Goal: Task Accomplishment & Management: Complete application form

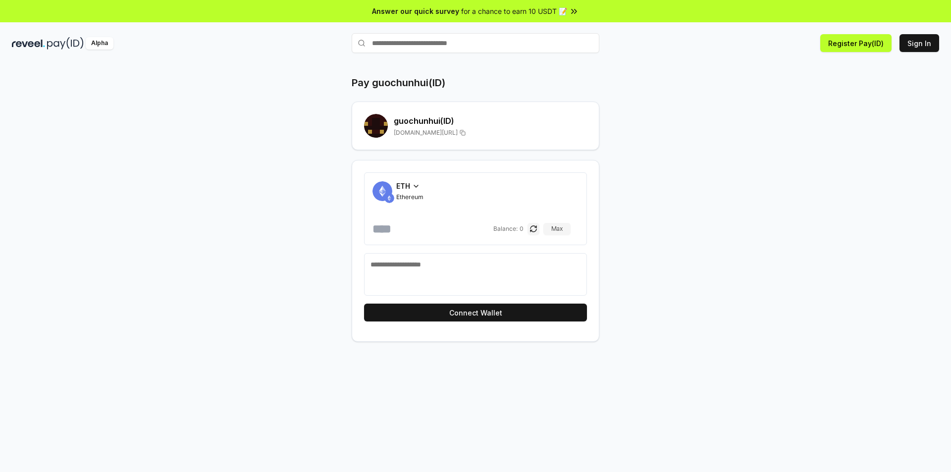
click at [447, 133] on span "[DOMAIN_NAME][URL]" at bounding box center [426, 133] width 64 height 8
click at [866, 44] on button "Register Pay(ID)" at bounding box center [855, 43] width 71 height 18
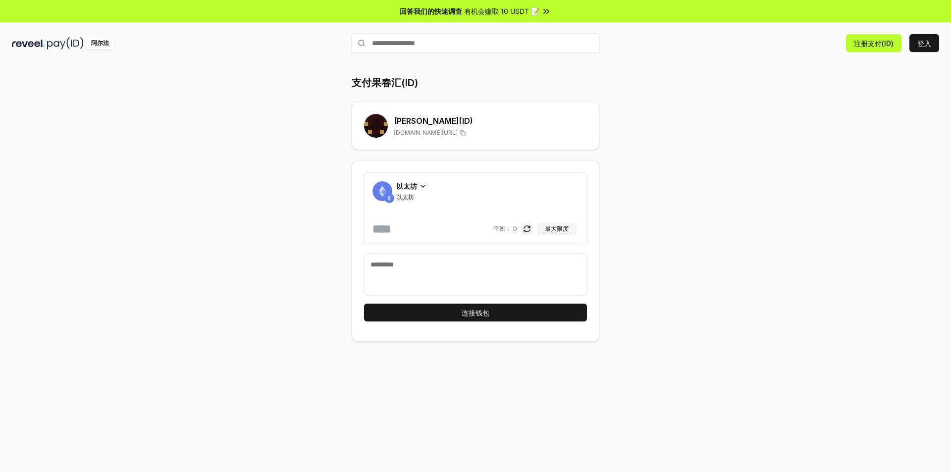
click at [808, 130] on div "支付果春汇(ID) [PERSON_NAME](ID) [DOMAIN_NAME][URL] 以太坊 以太坊 [PERSON_NAME]： 0 最大限度 连接…" at bounding box center [475, 278] width 951 height 444
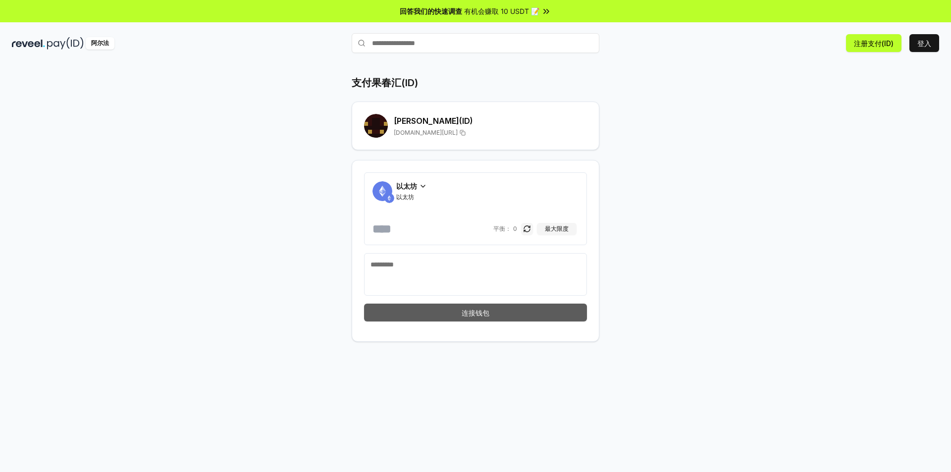
click at [517, 309] on button "连接钱包" at bounding box center [475, 313] width 223 height 18
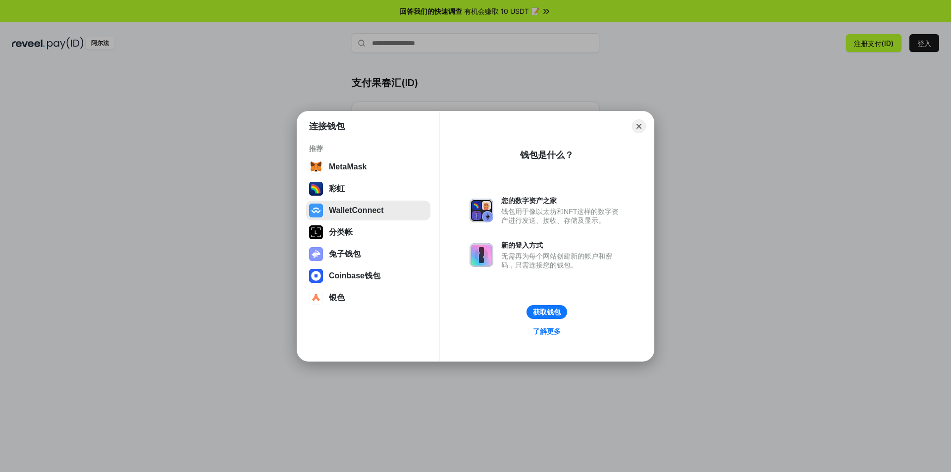
click at [351, 218] on button "WalletConnect" at bounding box center [368, 211] width 124 height 20
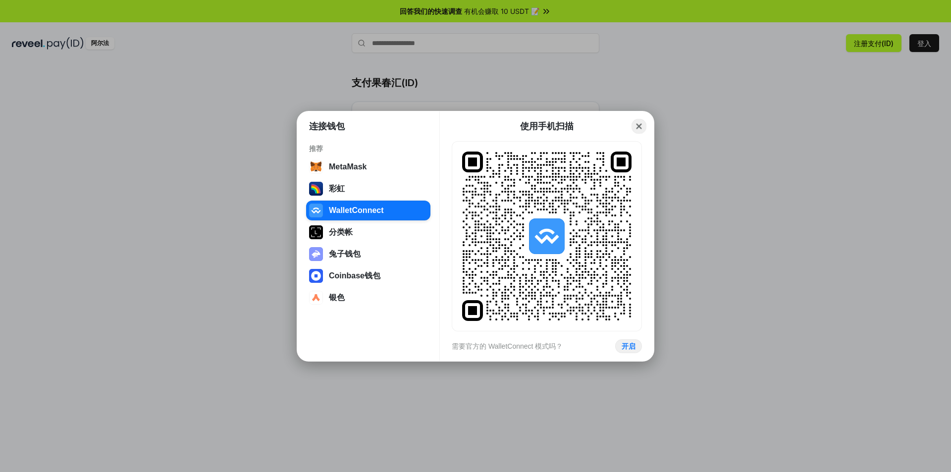
click at [635, 123] on button "Close" at bounding box center [638, 125] width 15 height 15
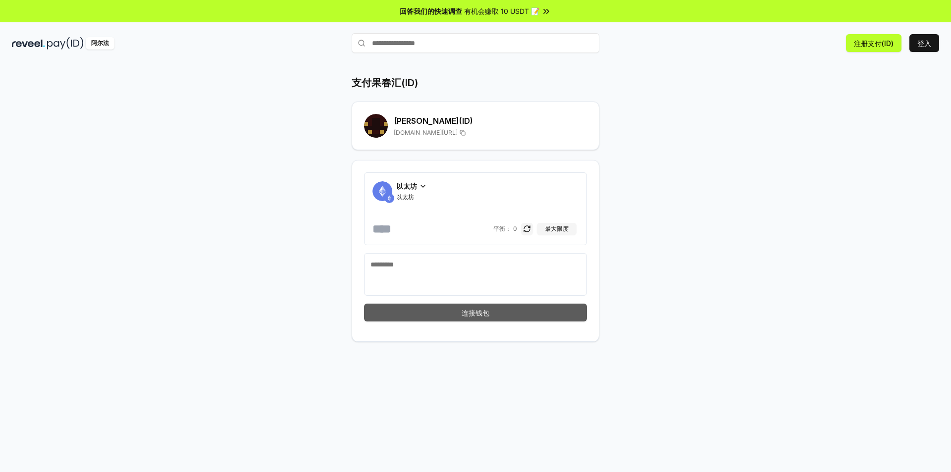
click at [510, 314] on button "连接钱包" at bounding box center [475, 313] width 223 height 18
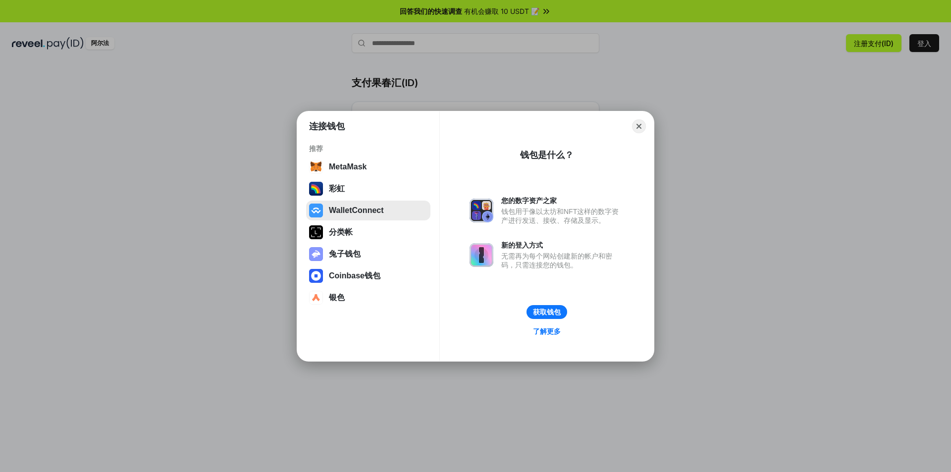
click at [372, 215] on button "WalletConnect" at bounding box center [368, 211] width 124 height 20
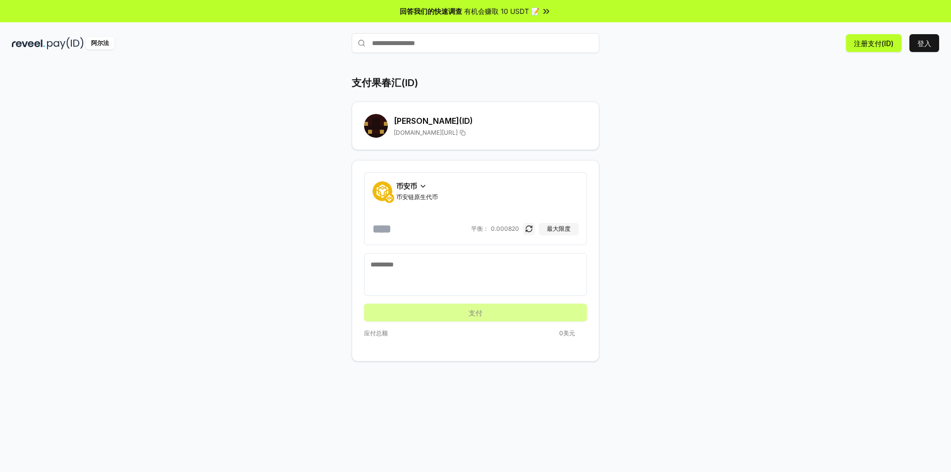
click at [424, 184] on icon at bounding box center [423, 186] width 8 height 8
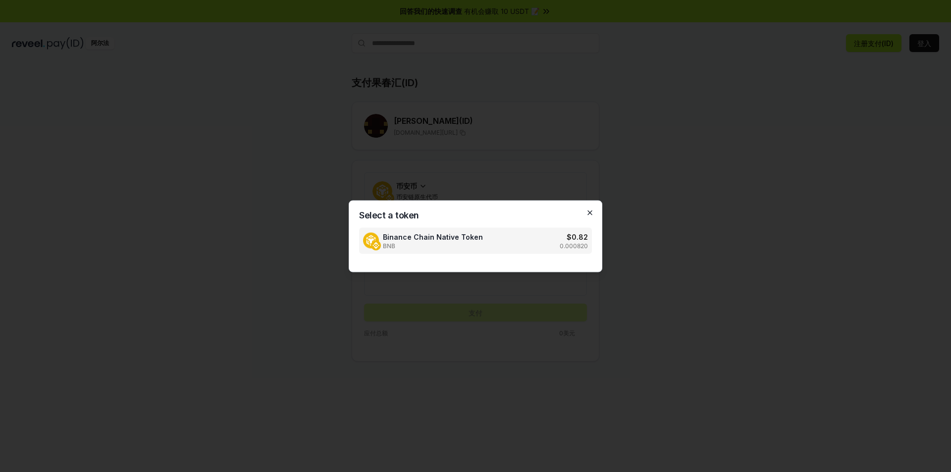
click at [591, 208] on icon "button" at bounding box center [590, 212] width 8 height 8
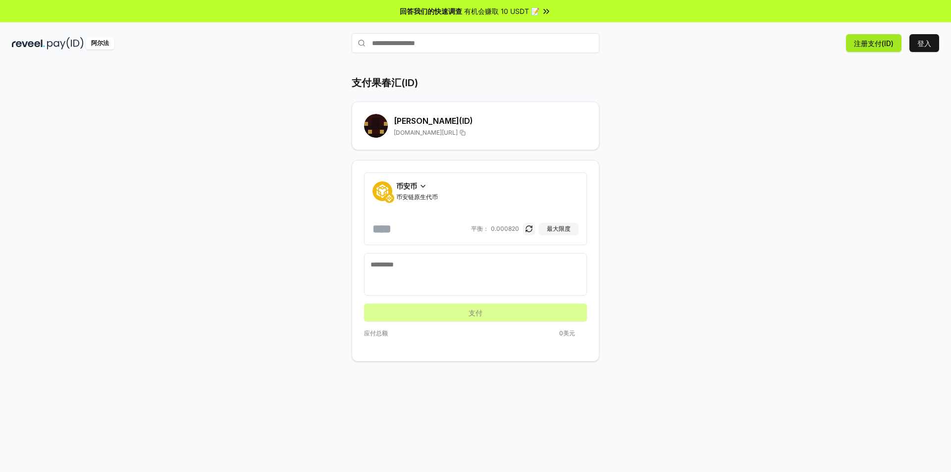
click at [856, 42] on font "注册支付(ID)" at bounding box center [874, 43] width 40 height 8
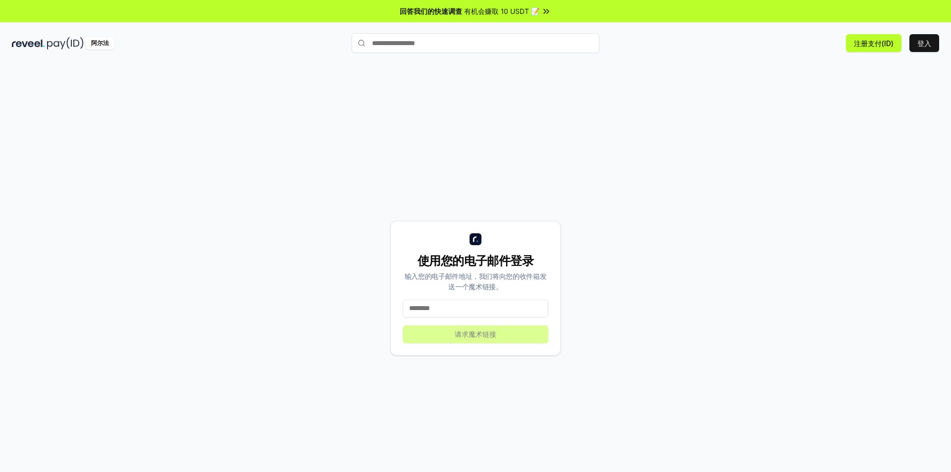
click at [462, 309] on input at bounding box center [476, 309] width 146 height 18
type input "**********"
click at [471, 332] on font "请求魔术链接" at bounding box center [476, 334] width 42 height 8
